Goal: Task Accomplishment & Management: Manage account settings

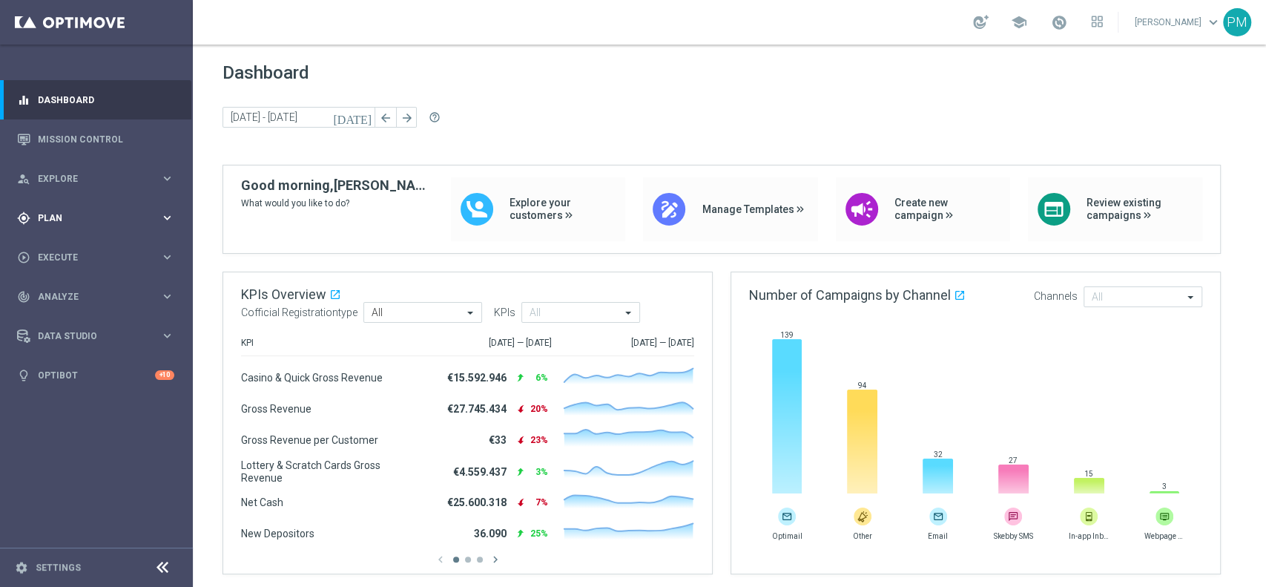
click at [54, 221] on span "Plan" at bounding box center [99, 218] width 122 height 9
click at [56, 251] on link "Target Groups" at bounding box center [97, 249] width 116 height 12
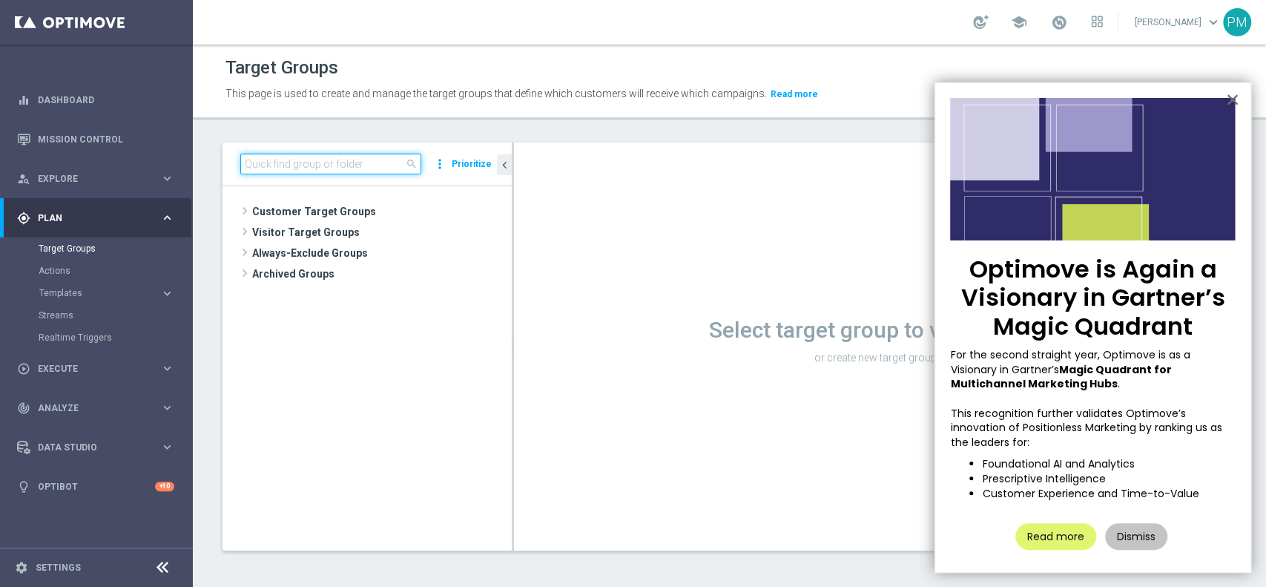
click at [340, 172] on input at bounding box center [330, 164] width 181 height 21
paste input "Reactivated Silver Activity days 1-2"
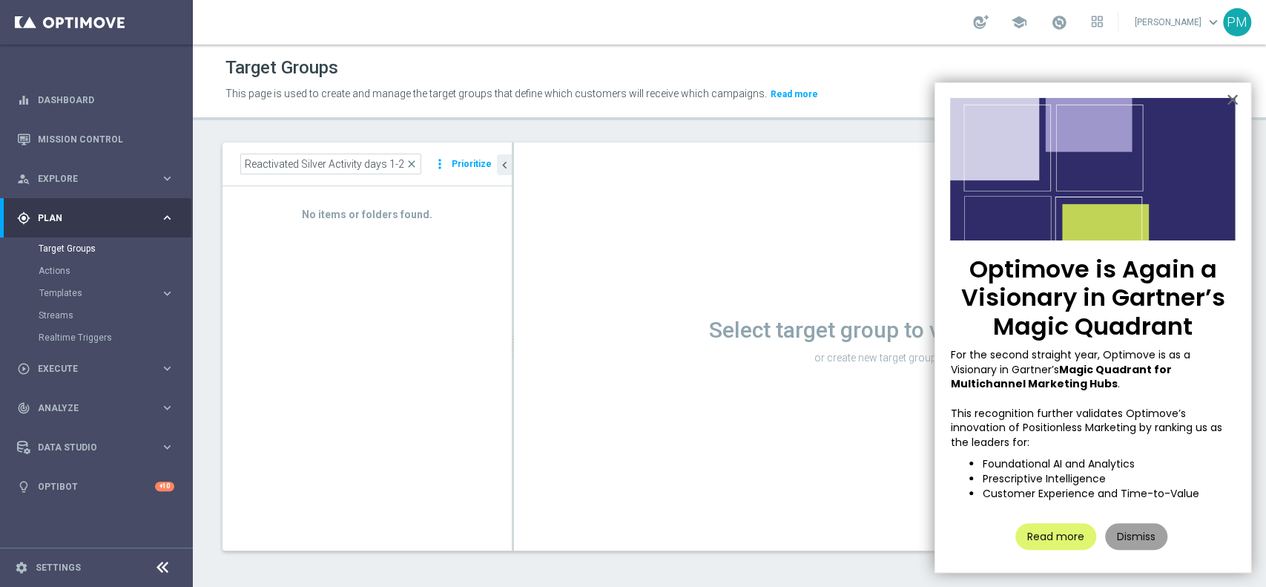
click at [1131, 534] on button "Dismiss" at bounding box center [1136, 536] width 62 height 27
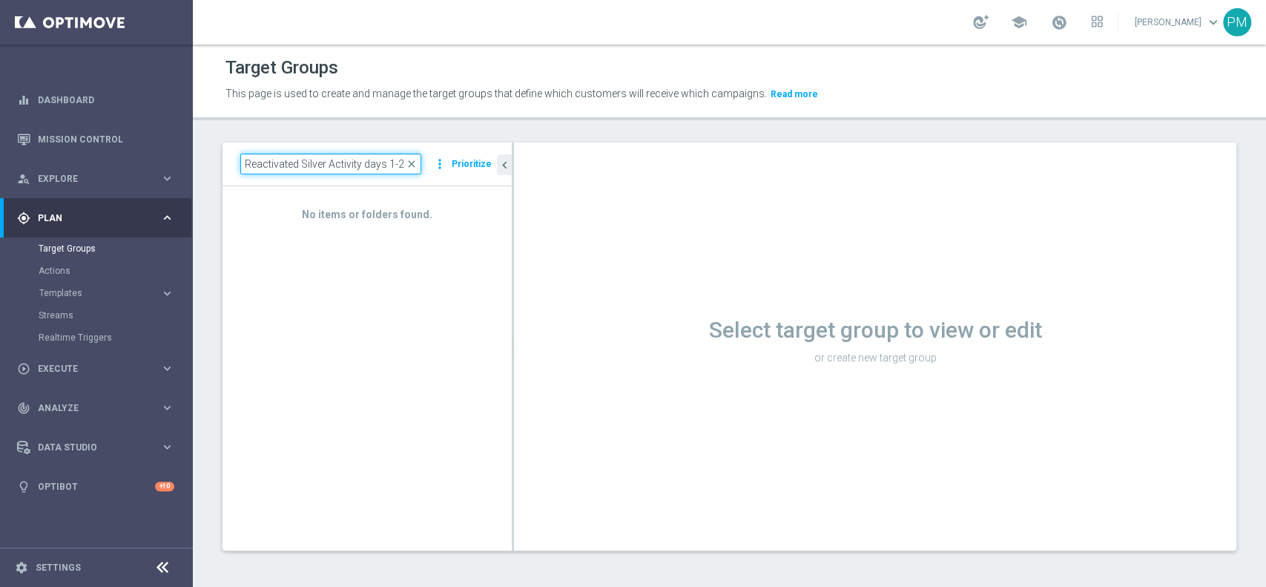
click at [403, 165] on input "Reactivated Silver Activity days 1-2" at bounding box center [330, 164] width 181 height 21
click at [314, 162] on input "Reactivated Silver Activity days 1-2" at bounding box center [330, 164] width 181 height 21
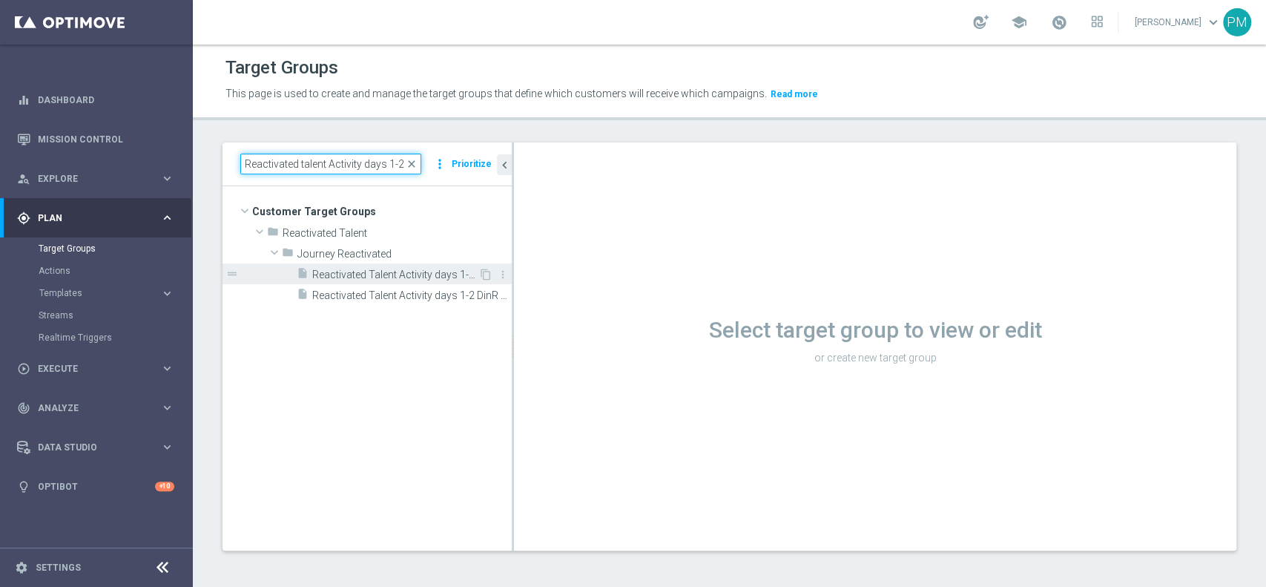
type input "Reactivated talent Activity days 1-2"
click at [393, 274] on span "Reactivated Talent Activity days 1-2 DinR 1-7" at bounding box center [395, 274] width 166 height 13
